Goal: Check status

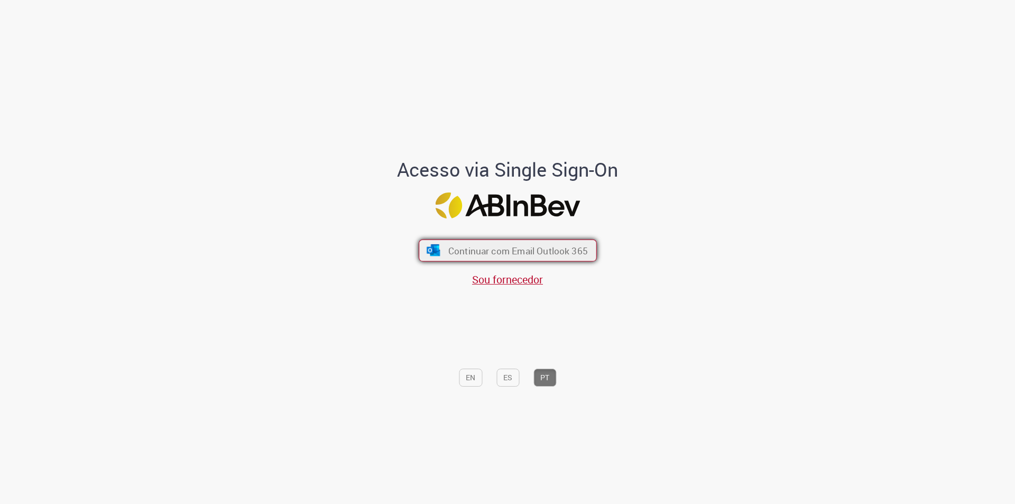
click at [538, 257] on span "Continuar com Email Outlook 365" at bounding box center [518, 250] width 140 height 12
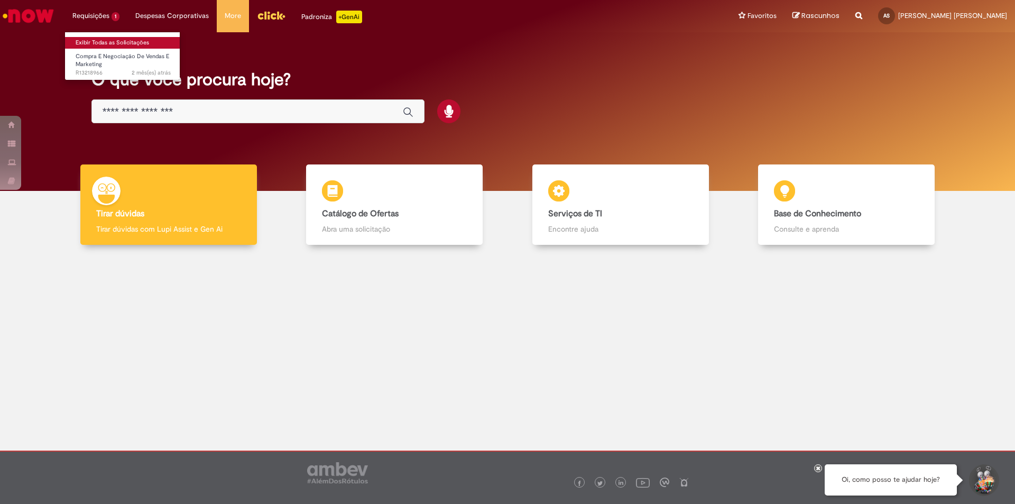
click at [89, 37] on link "Exibir Todas as Solicitações" at bounding box center [123, 43] width 116 height 12
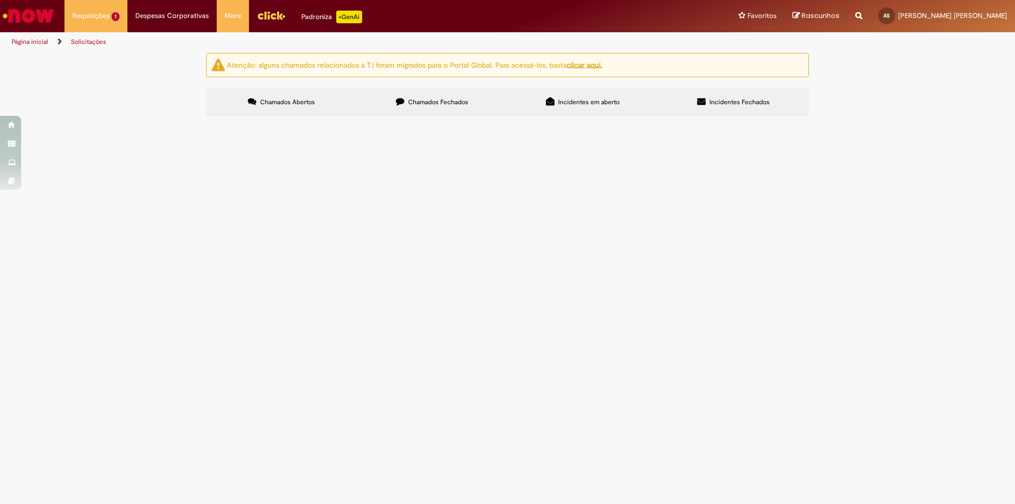
click at [0, 0] on span "Compra E Negociação De Vendas E Marketing" at bounding box center [0, 0] width 0 height 0
click at [0, 0] on span "R13218966" at bounding box center [0, 0] width 0 height 0
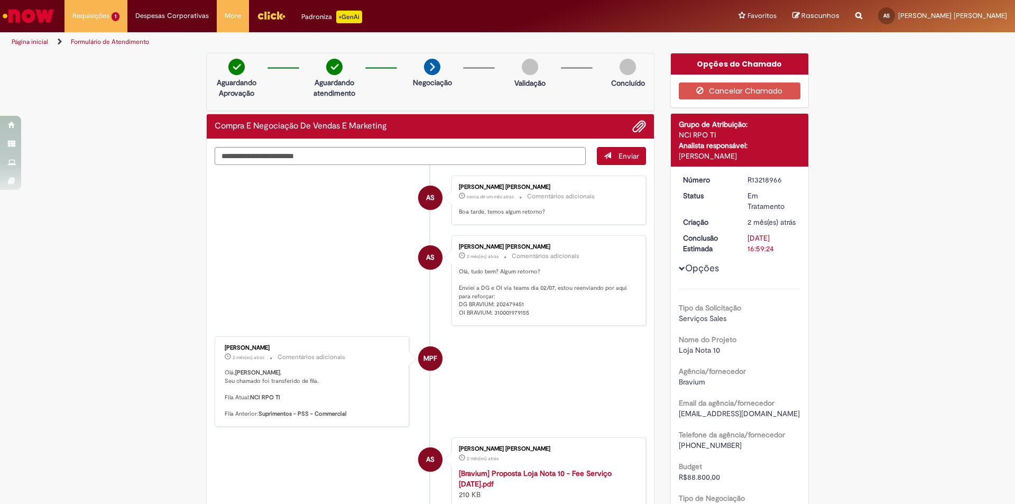
click at [755, 182] on div "R13218966" at bounding box center [772, 180] width 49 height 11
copy div "R13218966"
click at [764, 177] on div "R13218966" at bounding box center [772, 180] width 49 height 11
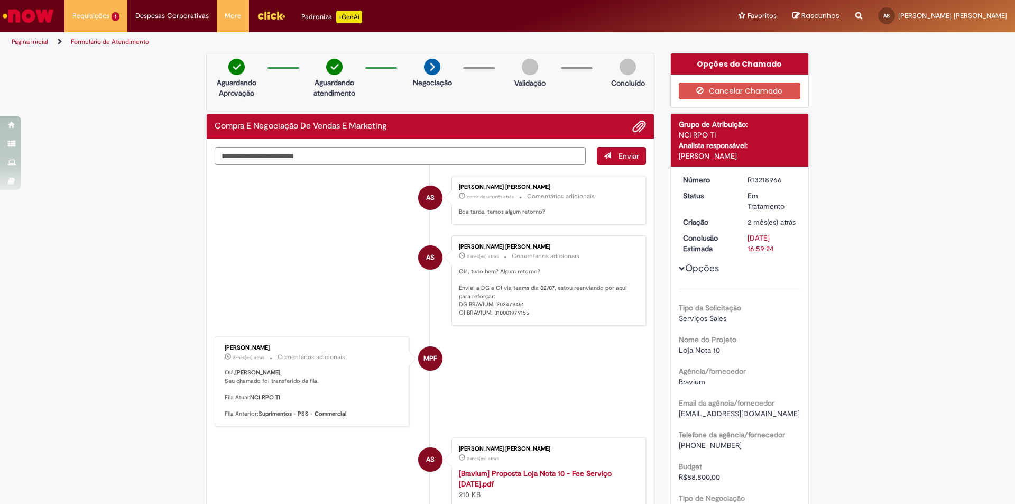
click at [371, 270] on li "AS [PERSON_NAME] 2 mês(es) atrás 2 meses atrás Comentários adicionais Olá, tudo…" at bounding box center [431, 280] width 432 height 90
